Goal: Task Accomplishment & Management: Use online tool/utility

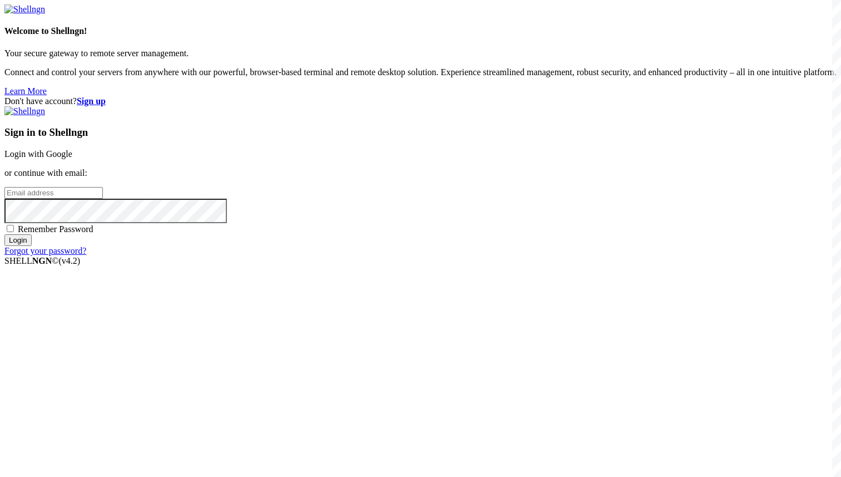
click at [103, 199] on input "email" at bounding box center [53, 193] width 98 height 12
click at [93, 234] on span "Remember Password" at bounding box center [56, 228] width 76 height 9
click at [14, 232] on input "Remember Password" at bounding box center [10, 228] width 7 height 7
checkbox input "true"
click at [103, 199] on input "email" at bounding box center [53, 193] width 98 height 12
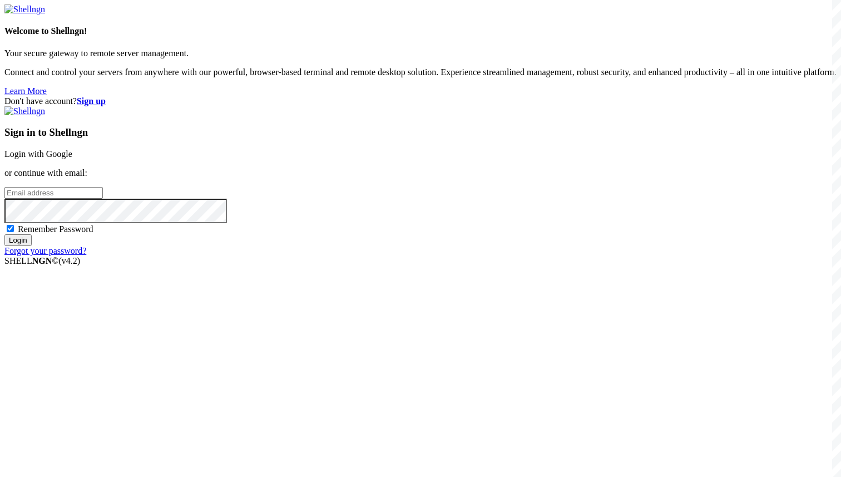
click at [103, 199] on input "email" at bounding box center [53, 193] width 98 height 12
type input "s"
click at [4, 234] on input "Login" at bounding box center [17, 240] width 27 height 12
click at [32, 246] on input "Login" at bounding box center [17, 240] width 27 height 12
click at [103, 199] on input "shdki84@[EMAIL_ADDRESS][DOMAIN_NAME]" at bounding box center [53, 193] width 98 height 12
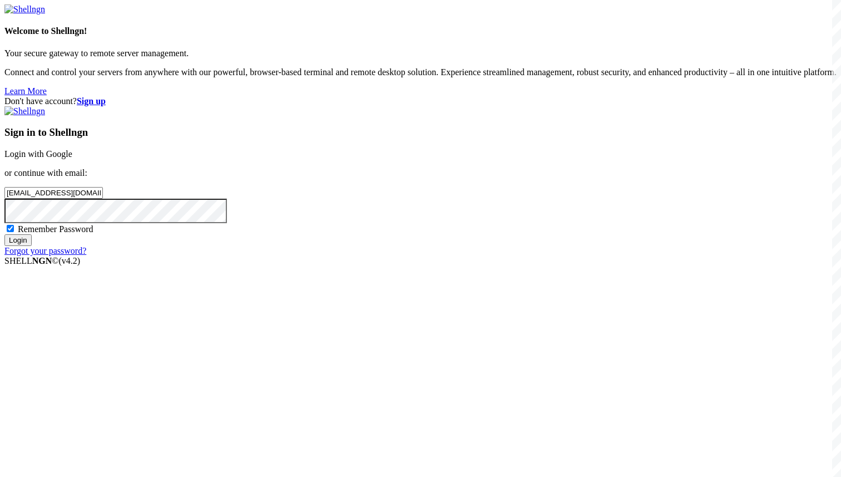
click at [32, 246] on input "Login" at bounding box center [17, 240] width 27 height 12
click at [4, 244] on input "Login" at bounding box center [17, 250] width 27 height 12
click at [103, 199] on input "[EMAIL_ADDRESS][DOMAIN_NAME]" at bounding box center [53, 193] width 98 height 12
type input "[EMAIL_ADDRESS][DOMAIN_NAME]"
click at [4, 244] on input "Login" at bounding box center [17, 250] width 27 height 12
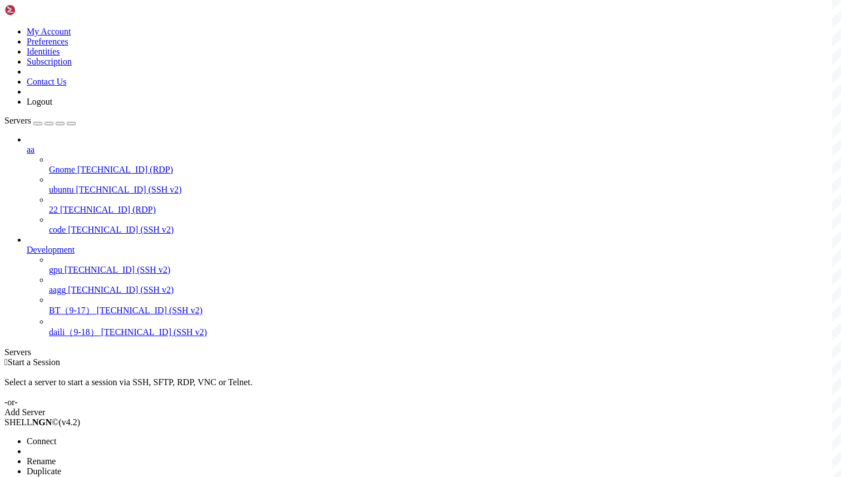
click at [56, 436] on span "Connect" at bounding box center [41, 440] width 29 height 9
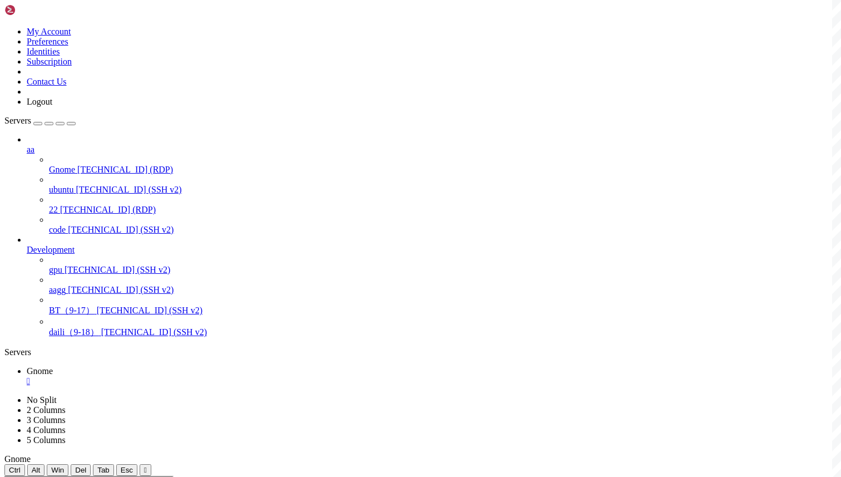
click at [194, 376] on div "" at bounding box center [432, 381] width 810 height 10
